Goal: Task Accomplishment & Management: Use online tool/utility

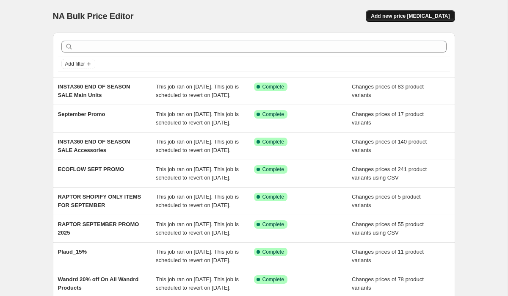
click at [410, 13] on span "Add new price [MEDICAL_DATA]" at bounding box center [410, 16] width 79 height 7
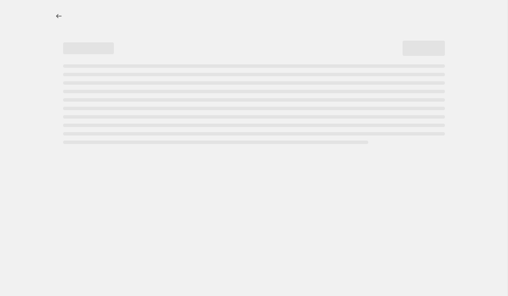
select select "percentage"
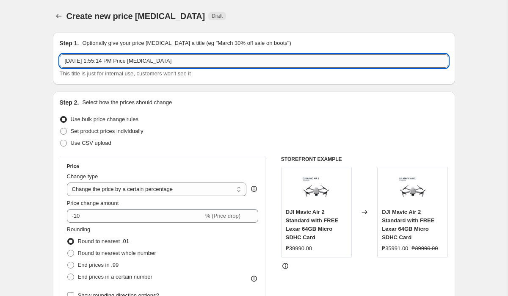
click at [85, 66] on input "[DATE] 1:55:14 PM Price [MEDICAL_DATA]" at bounding box center [254, 61] width 389 height 14
click at [118, 61] on input "GOPRO" at bounding box center [254, 61] width 389 height 14
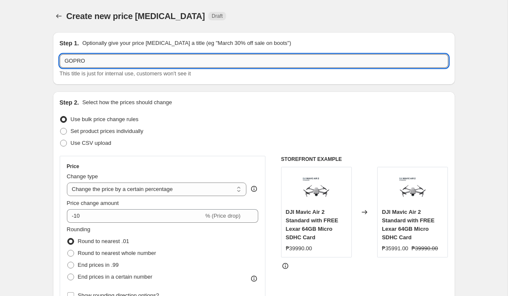
click at [118, 61] on input "GOPRO" at bounding box center [254, 61] width 389 height 14
paste input "SeptemBEST GoPro deals"
click at [121, 62] on input "SeptemBEST GoPro deals" at bounding box center [254, 61] width 389 height 14
type input "SeptemBEST GoPro Deals"
click at [65, 133] on span at bounding box center [63, 131] width 7 height 7
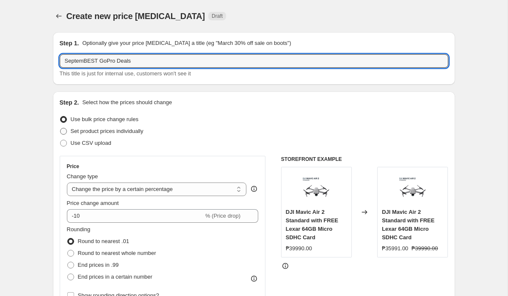
click at [61, 128] on input "Set product prices individually" at bounding box center [60, 128] width 0 height 0
radio input "true"
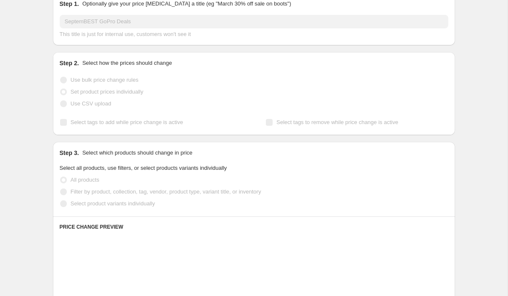
scroll to position [42, 0]
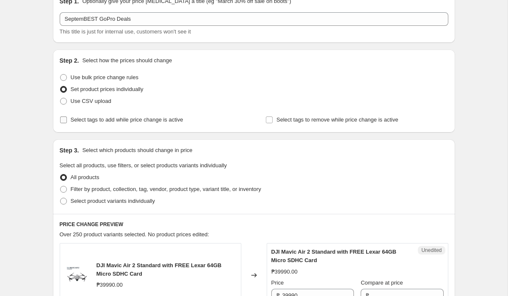
click at [66, 119] on input "Select tags to add while price change is active" at bounding box center [63, 119] width 7 height 7
checkbox input "true"
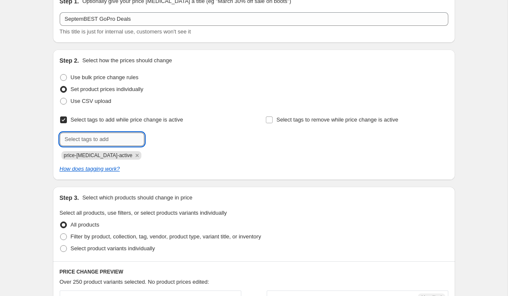
click at [86, 139] on input "text" at bounding box center [102, 140] width 85 height 14
paste input "GoPro_Deals"
type input "GoPro_Deals"
click at [133, 154] on icon "Remove price-change-job-active" at bounding box center [137, 156] width 8 height 8
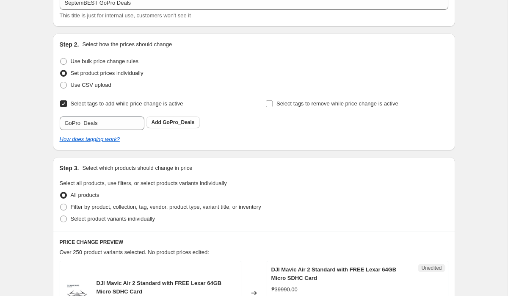
scroll to position [59, 0]
click at [171, 125] on button "Add GoPro_Deals" at bounding box center [173, 122] width 53 height 12
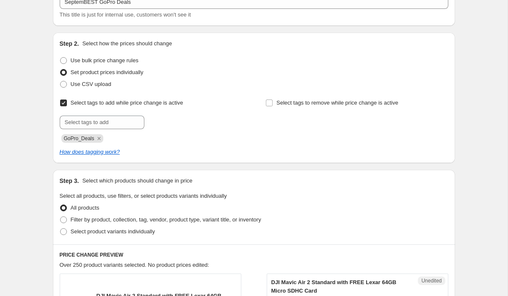
scroll to position [114, 0]
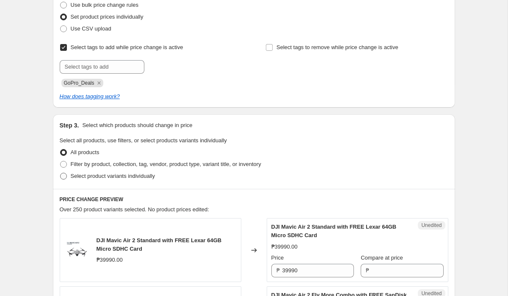
click at [61, 178] on span at bounding box center [63, 176] width 7 height 7
click at [61, 173] on input "Select product variants individually" at bounding box center [60, 173] width 0 height 0
radio input "true"
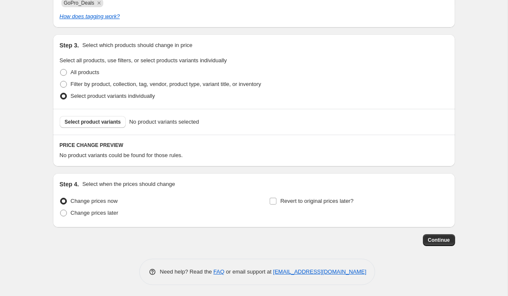
scroll to position [196, 0]
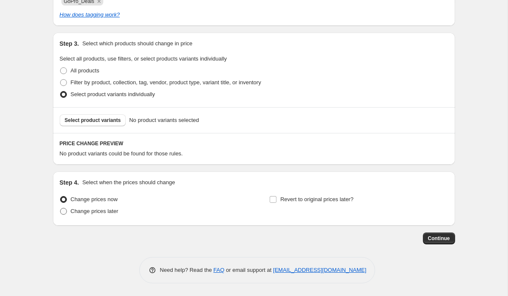
click at [64, 208] on span at bounding box center [63, 211] width 7 height 7
click at [61, 208] on input "Change prices later" at bounding box center [60, 208] width 0 height 0
radio input "true"
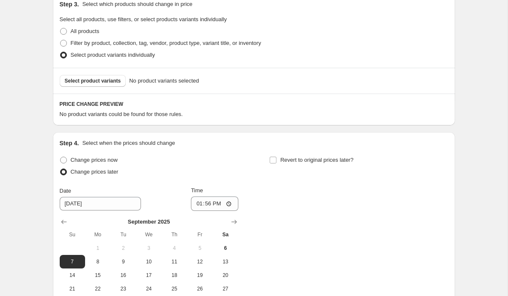
scroll to position [241, 0]
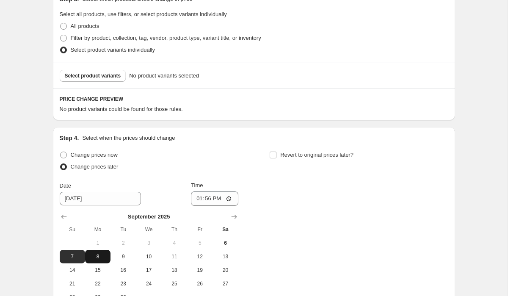
click at [102, 256] on span "8" at bounding box center [98, 256] width 19 height 7
type input "[DATE]"
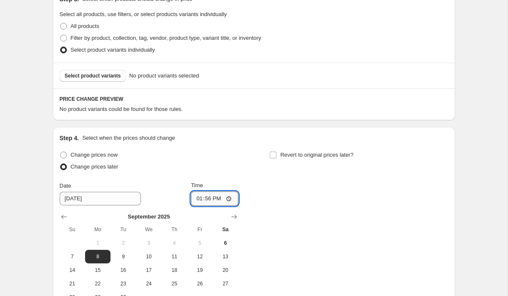
click at [200, 198] on input "13:56" at bounding box center [214, 198] width 47 height 14
type input "00:00"
click at [272, 150] on label "Revert to original prices later?" at bounding box center [311, 155] width 84 height 12
click at [272, 152] on input "Revert to original prices later?" at bounding box center [273, 155] width 7 height 7
checkbox input "true"
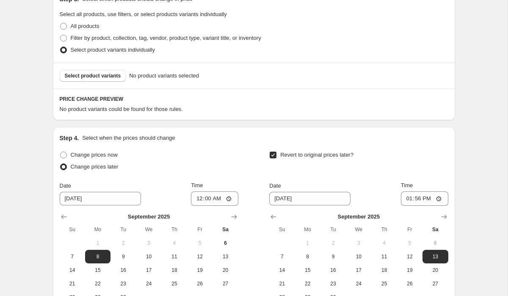
scroll to position [269, 0]
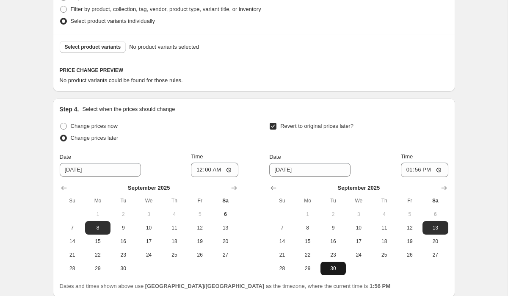
click at [332, 271] on span "30" at bounding box center [333, 268] width 19 height 7
type input "[DATE]"
click at [406, 168] on input "13:56" at bounding box center [424, 170] width 47 height 14
type input "23:59"
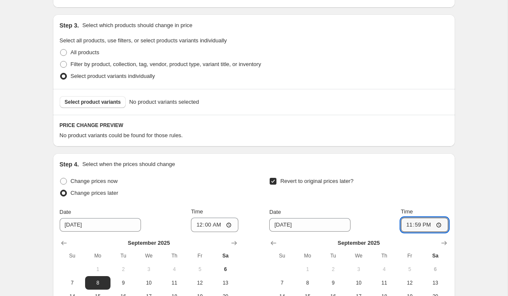
scroll to position [200, 0]
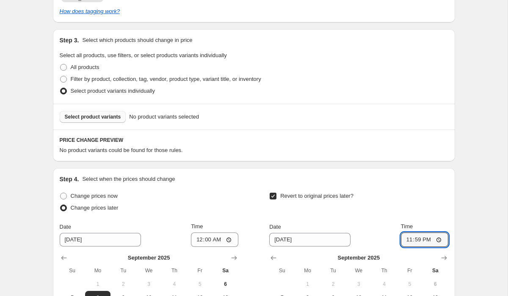
click at [104, 116] on span "Select product variants" at bounding box center [93, 117] width 56 height 7
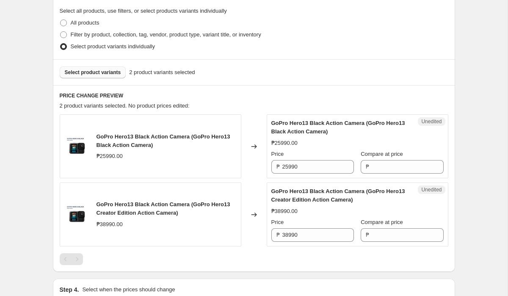
scroll to position [244, 0]
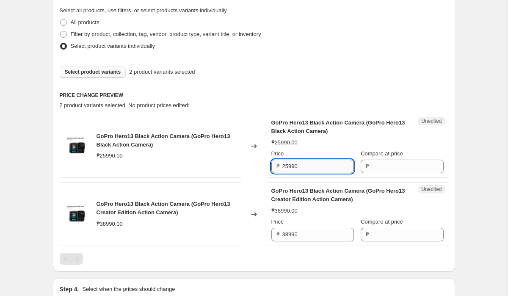
click at [301, 166] on input "25990" at bounding box center [319, 167] width 72 height 14
type input "25990"
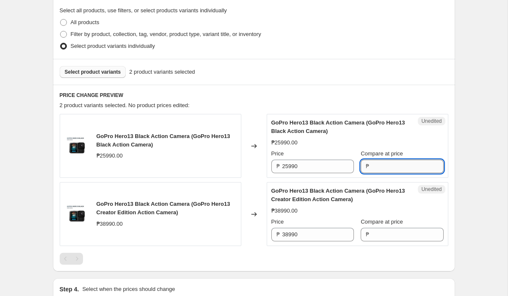
click at [382, 166] on input "Compare at price" at bounding box center [408, 167] width 72 height 14
paste input "25990"
type input "25990"
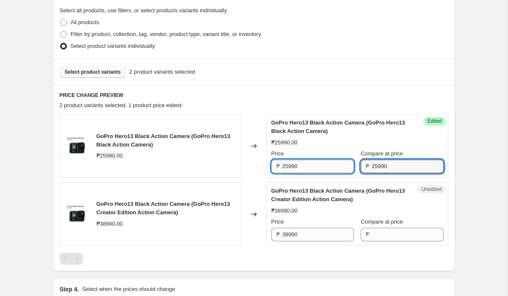
click at [301, 164] on input "25990" at bounding box center [319, 167] width 72 height 14
paste input "2,990.00"
type input "22990"
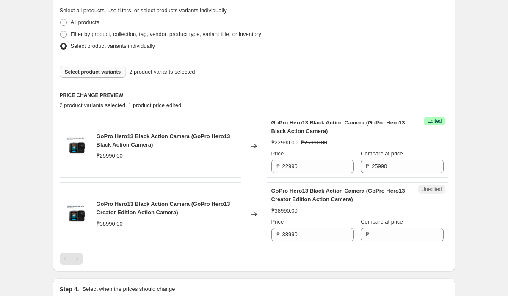
click at [316, 93] on h6 "PRICE CHANGE PREVIEW" at bounding box center [254, 95] width 389 height 7
click at [308, 233] on input "38990" at bounding box center [319, 235] width 72 height 14
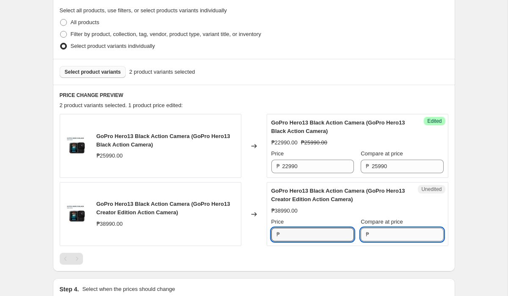
type input "38990"
click at [388, 238] on input "Compare at price" at bounding box center [408, 235] width 72 height 14
paste input "38990"
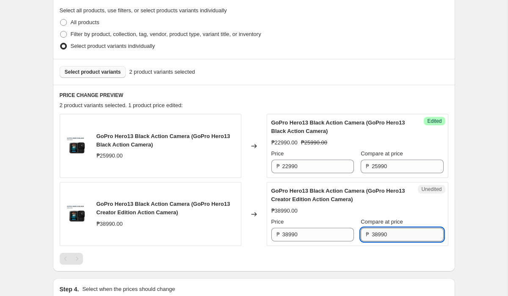
type input "38990"
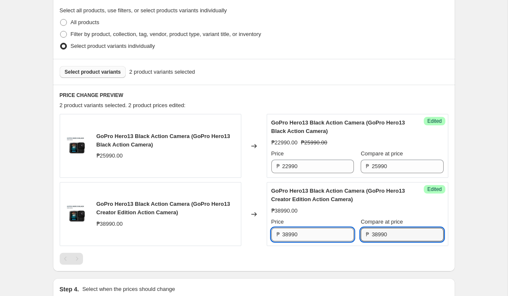
click at [302, 236] on input "38990" at bounding box center [319, 235] width 72 height 14
paste input "5,990.0"
type input "35990"
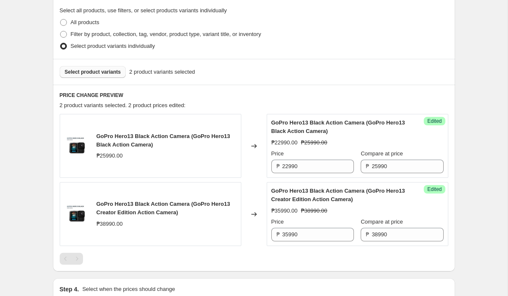
click at [316, 100] on div "PRICE CHANGE PREVIEW 2 product variants selected. 2 product prices edited: GoPr…" at bounding box center [254, 178] width 402 height 187
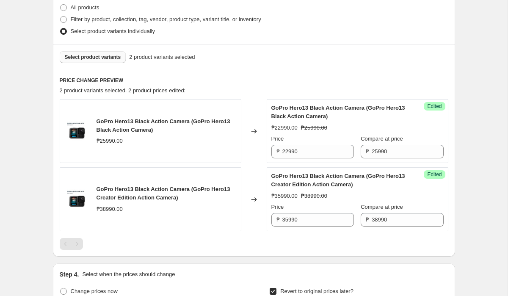
scroll to position [256, 0]
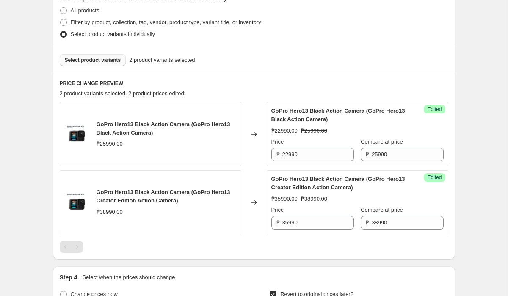
click at [116, 62] on span "Select product variants" at bounding box center [93, 60] width 56 height 7
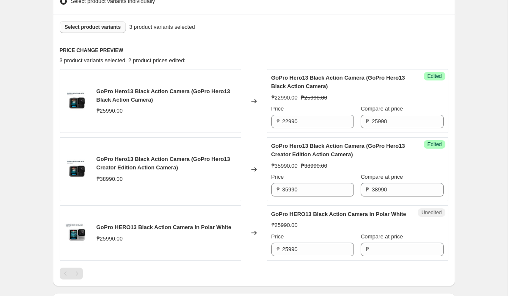
scroll to position [316, 0]
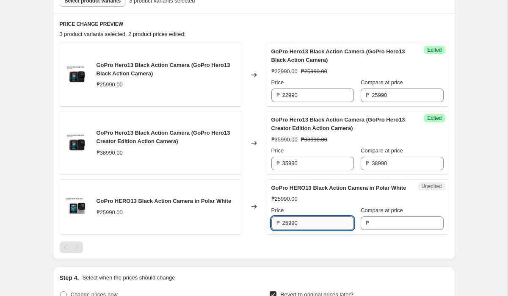
click at [307, 230] on input "25990" at bounding box center [319, 223] width 72 height 14
type input "25990"
click at [382, 230] on input "Compare at price" at bounding box center [408, 223] width 72 height 14
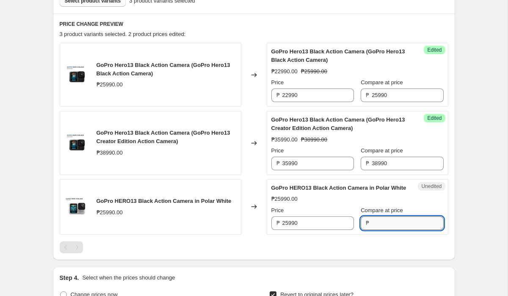
paste input "25990"
type input "25990"
click at [307, 230] on input "25990" at bounding box center [319, 223] width 72 height 14
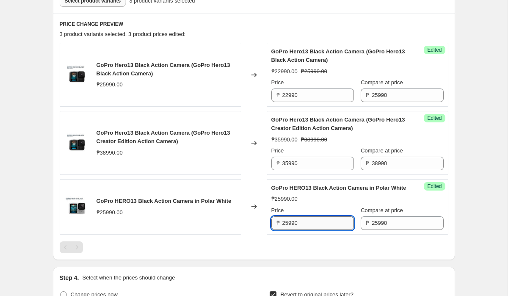
click at [307, 230] on input "25990" at bounding box center [319, 223] width 72 height 14
paste input "2,990.0"
type input "22990"
click at [284, 14] on div "PRICE CHANGE PREVIEW 3 product variants selected. 3 product prices edited: GoPr…" at bounding box center [254, 137] width 402 height 247
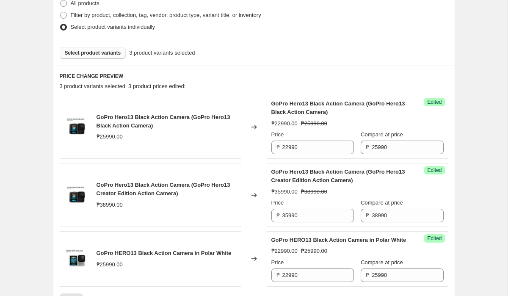
scroll to position [249, 0]
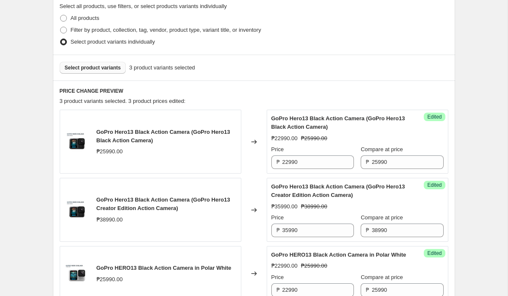
click at [113, 67] on span "Select product variants" at bounding box center [93, 67] width 56 height 7
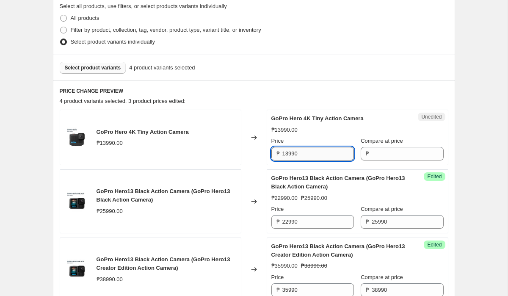
click at [304, 156] on input "13990" at bounding box center [319, 154] width 72 height 14
type input "13990"
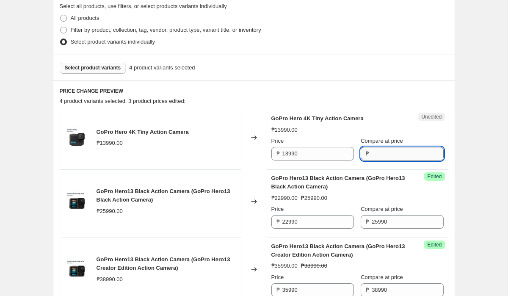
click at [372, 156] on input "Compare at price" at bounding box center [408, 154] width 72 height 14
paste input "13990"
type input "13990"
click at [304, 153] on input "13990" at bounding box center [319, 154] width 72 height 14
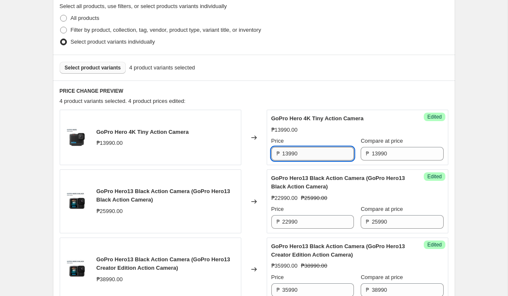
click at [304, 153] on input "13990" at bounding box center [319, 154] width 72 height 14
paste input "9,990.0"
type input "9990"
click at [299, 89] on h6 "PRICE CHANGE PREVIEW" at bounding box center [254, 91] width 389 height 7
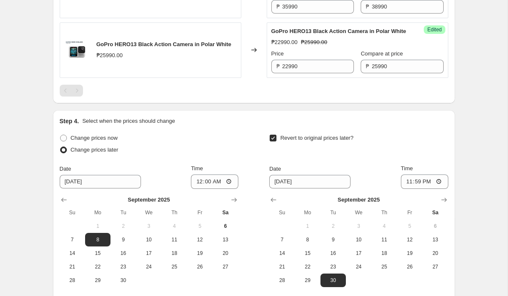
scroll to position [624, 0]
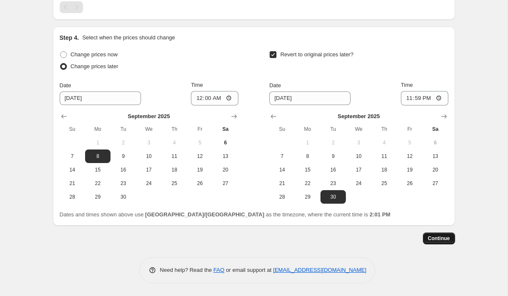
click at [431, 237] on span "Continue" at bounding box center [439, 238] width 22 height 7
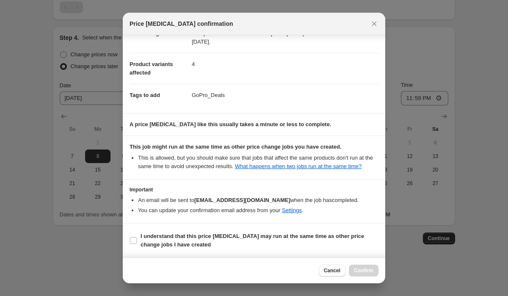
scroll to position [36, 0]
click at [132, 242] on input "I understand that this price [MEDICAL_DATA] may run at the same time as other p…" at bounding box center [133, 240] width 7 height 7
checkbox input "true"
click at [356, 269] on span "Confirm" at bounding box center [363, 270] width 19 height 7
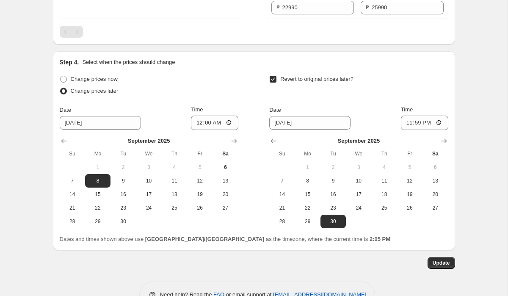
scroll to position [675, 0]
